Goal: Information Seeking & Learning: Learn about a topic

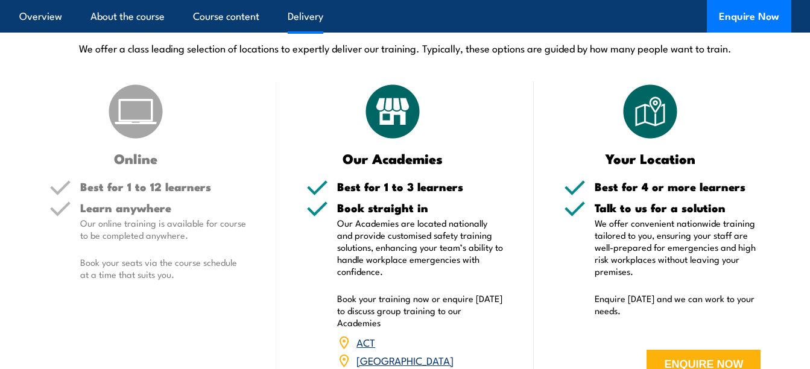
click at [536, 70] on div "DELIVERY OPTIONS We offer a class leading selection of locations to expertly de…" at bounding box center [405, 40] width 772 height 60
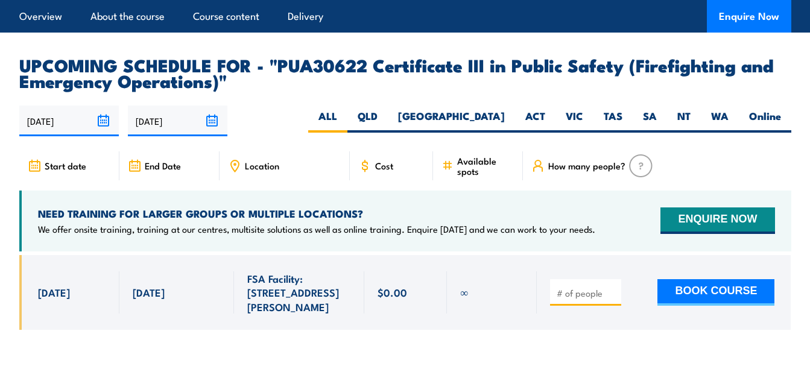
scroll to position [2159, 0]
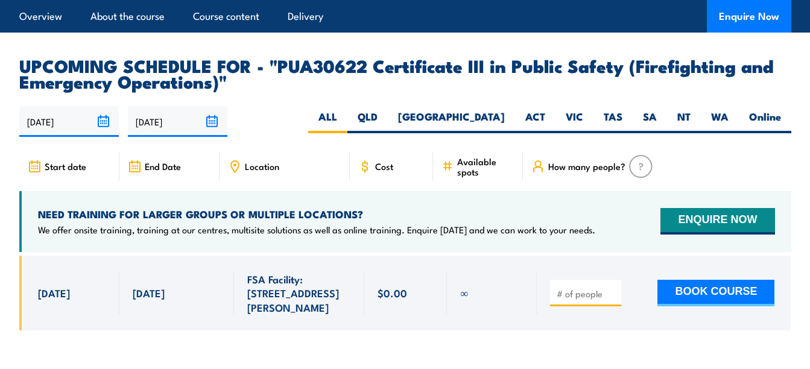
click at [388, 131] on label "QLD" at bounding box center [368, 122] width 40 height 24
click at [386, 118] on input "QLD" at bounding box center [382, 114] width 8 height 8
radio input "true"
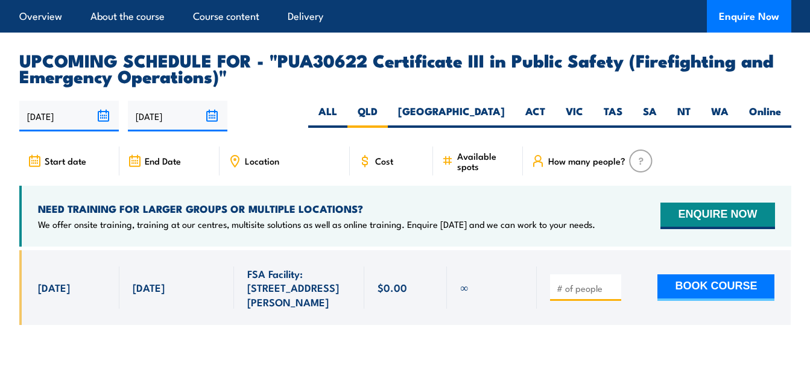
scroll to position [2168, 0]
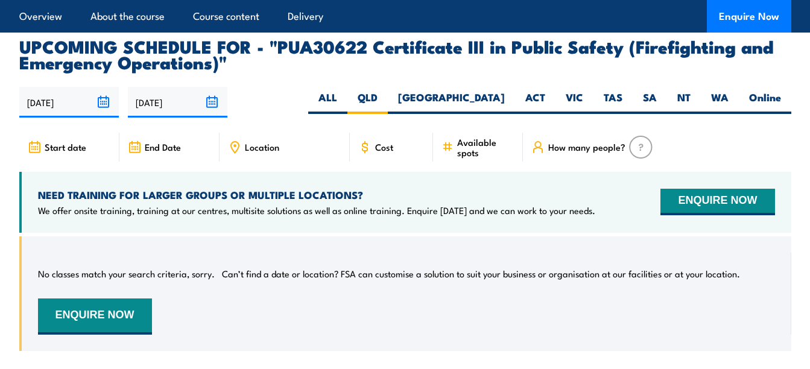
scroll to position [2178, 0]
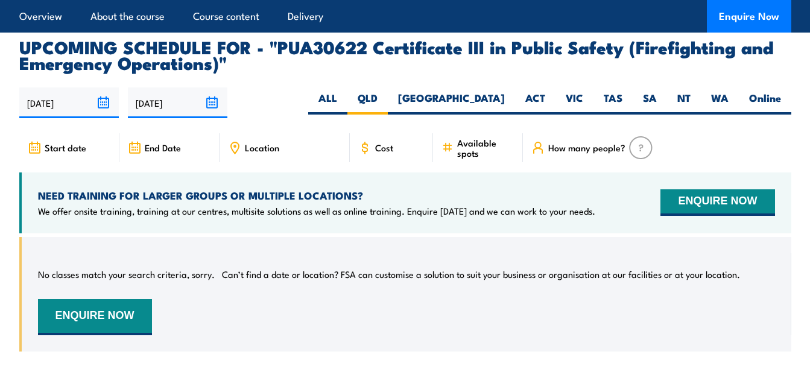
click at [348, 113] on label "ALL" at bounding box center [327, 103] width 39 height 24
click at [345, 99] on input "ALL" at bounding box center [341, 95] width 8 height 8
radio input "true"
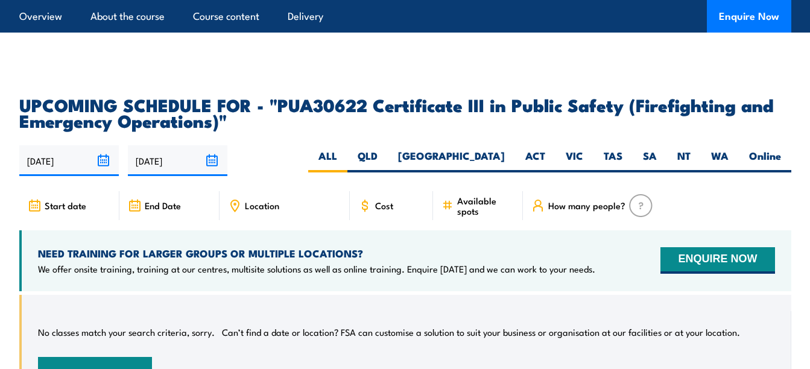
scroll to position [2119, 0]
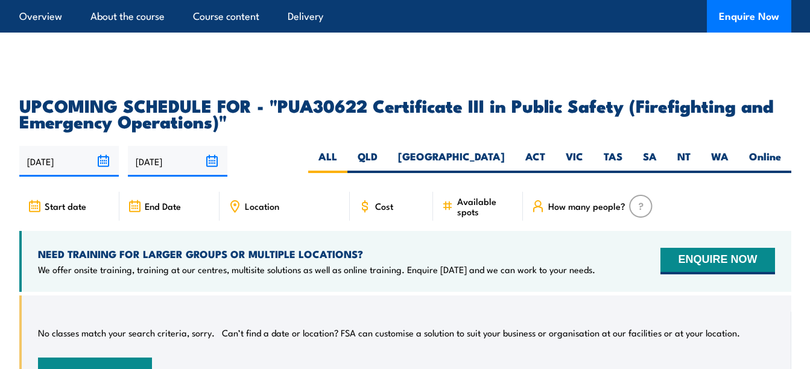
click at [348, 162] on label "ALL" at bounding box center [327, 162] width 39 height 24
click at [345, 157] on input "ALL" at bounding box center [341, 154] width 8 height 8
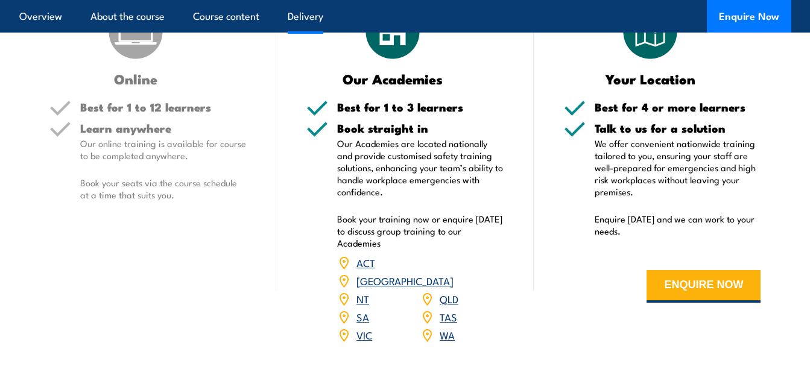
scroll to position [1802, 0]
